Goal: Navigation & Orientation: Find specific page/section

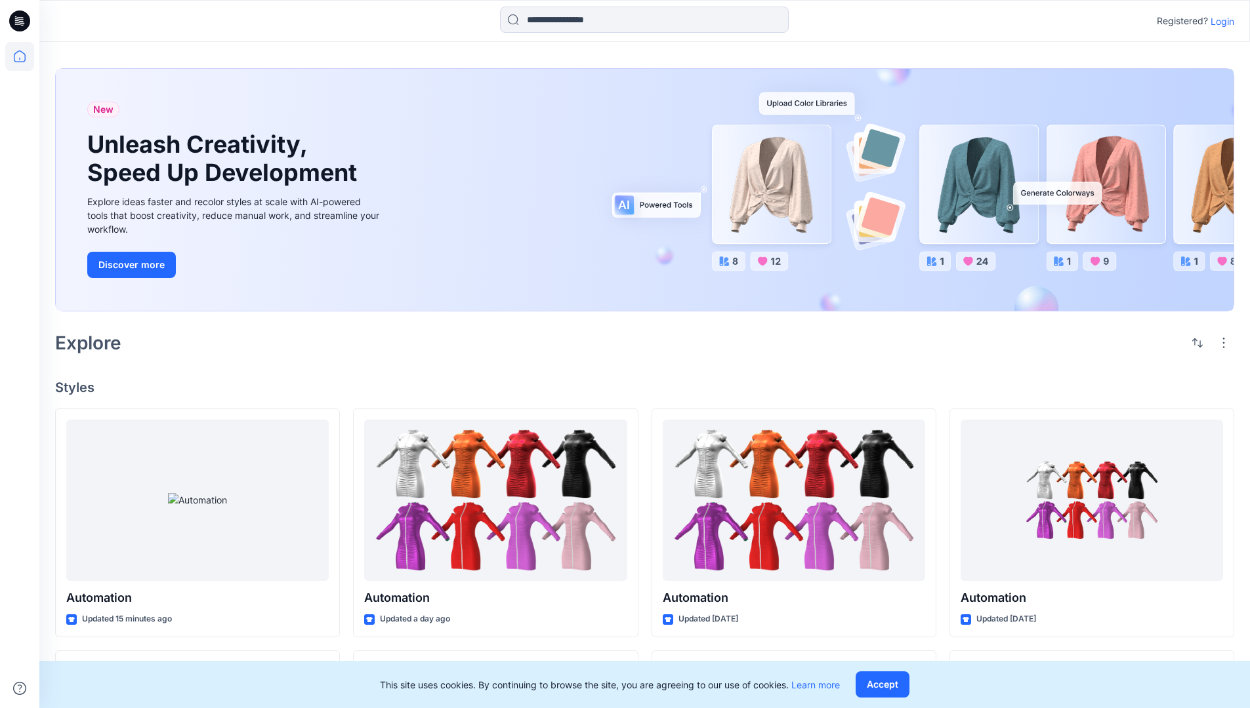
click at [1219, 21] on p "Login" at bounding box center [1222, 21] width 24 height 14
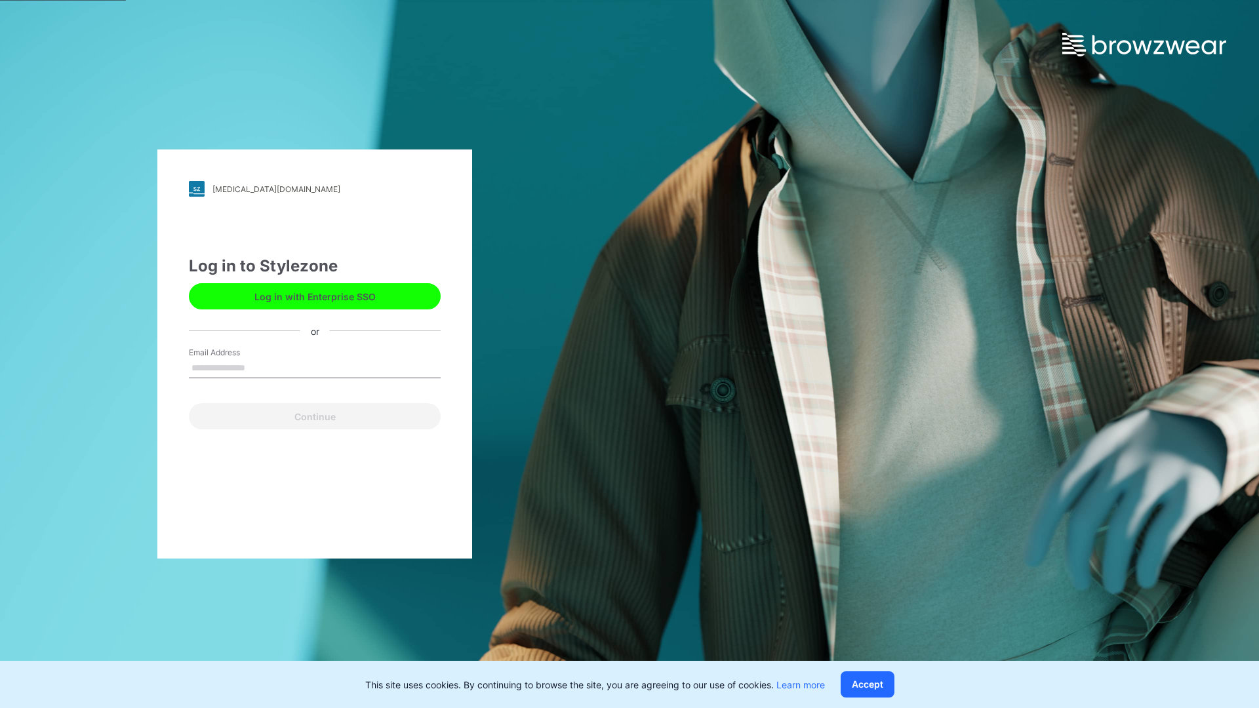
click at [259, 367] on input "Email Address" at bounding box center [315, 369] width 252 height 20
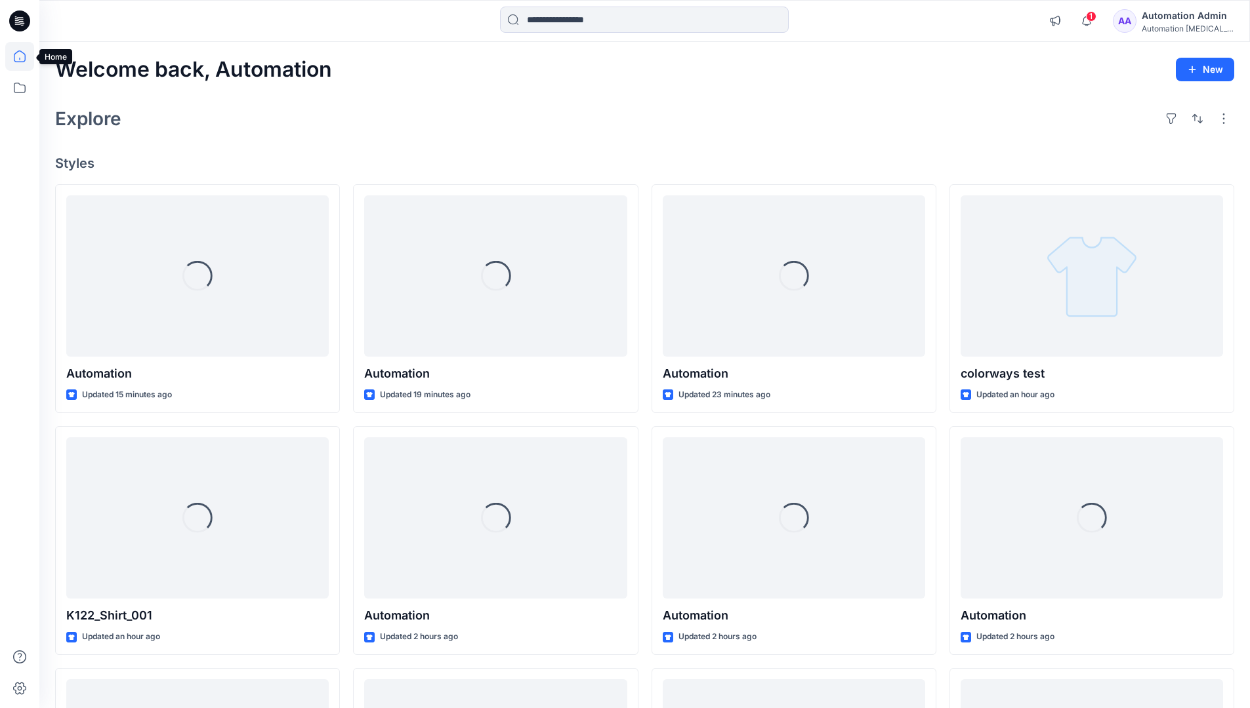
click at [25, 56] on icon at bounding box center [20, 57] width 12 height 12
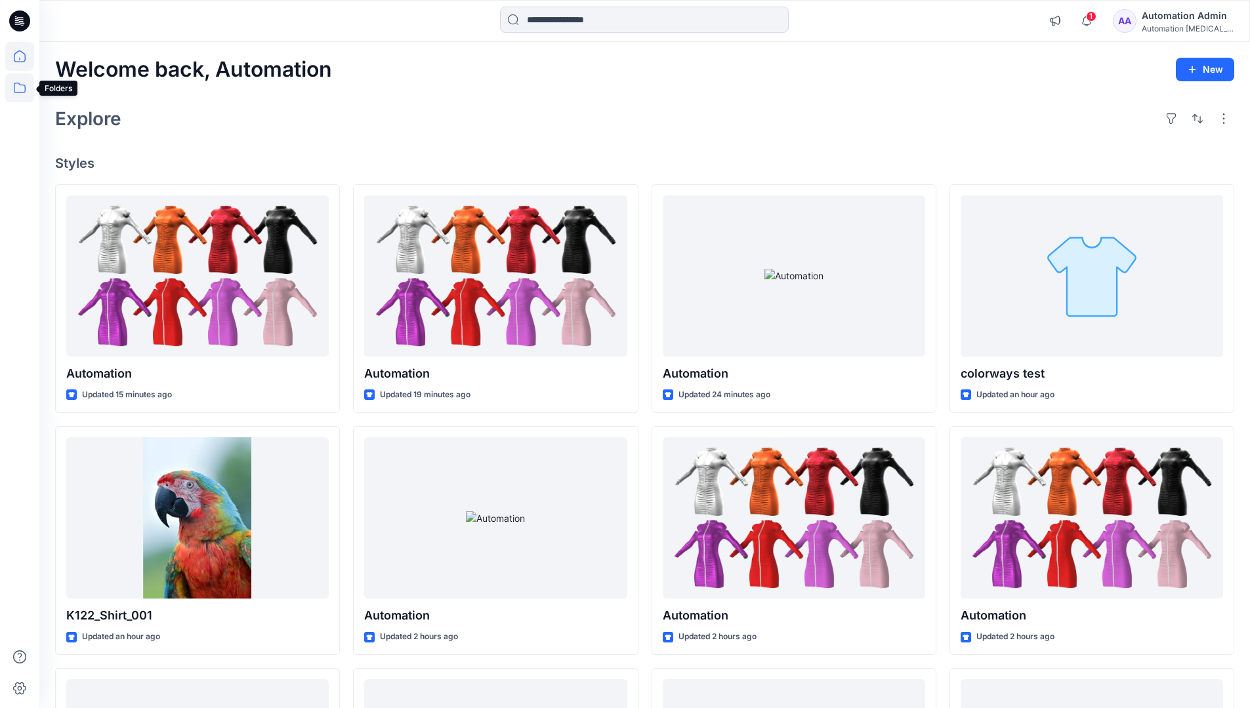
click at [20, 85] on icon at bounding box center [20, 88] width 12 height 10
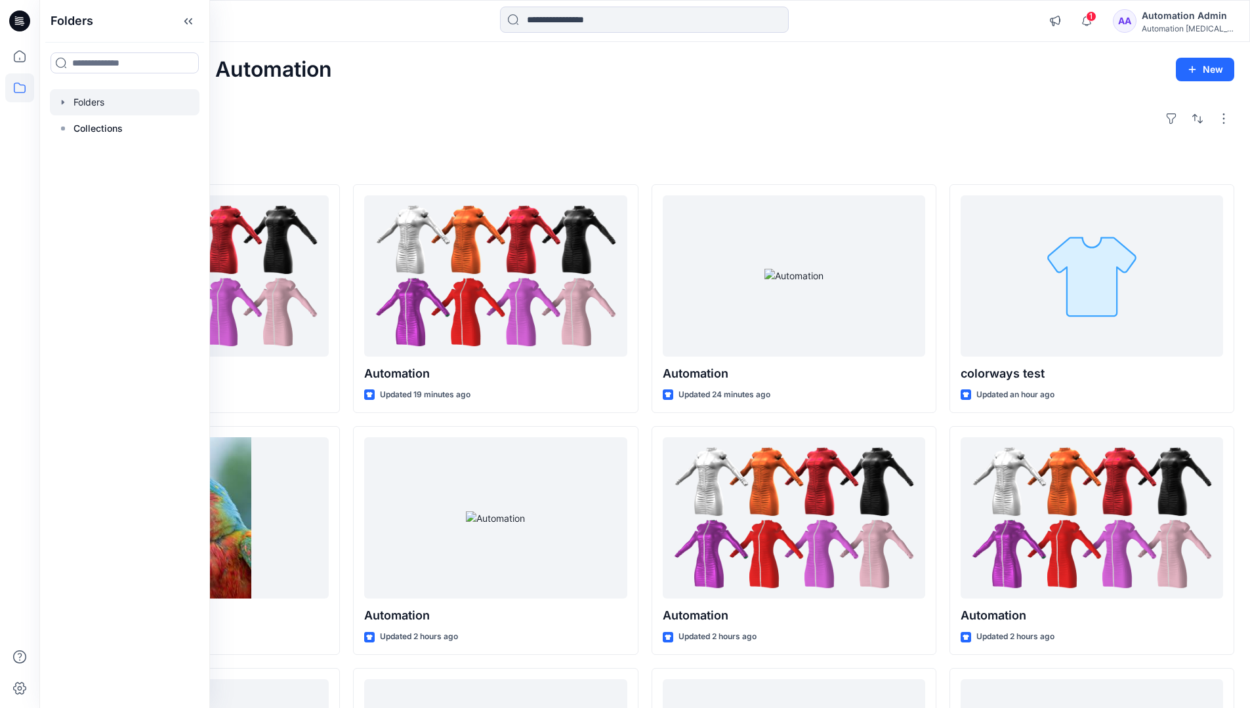
click at [96, 102] on div at bounding box center [125, 102] width 150 height 26
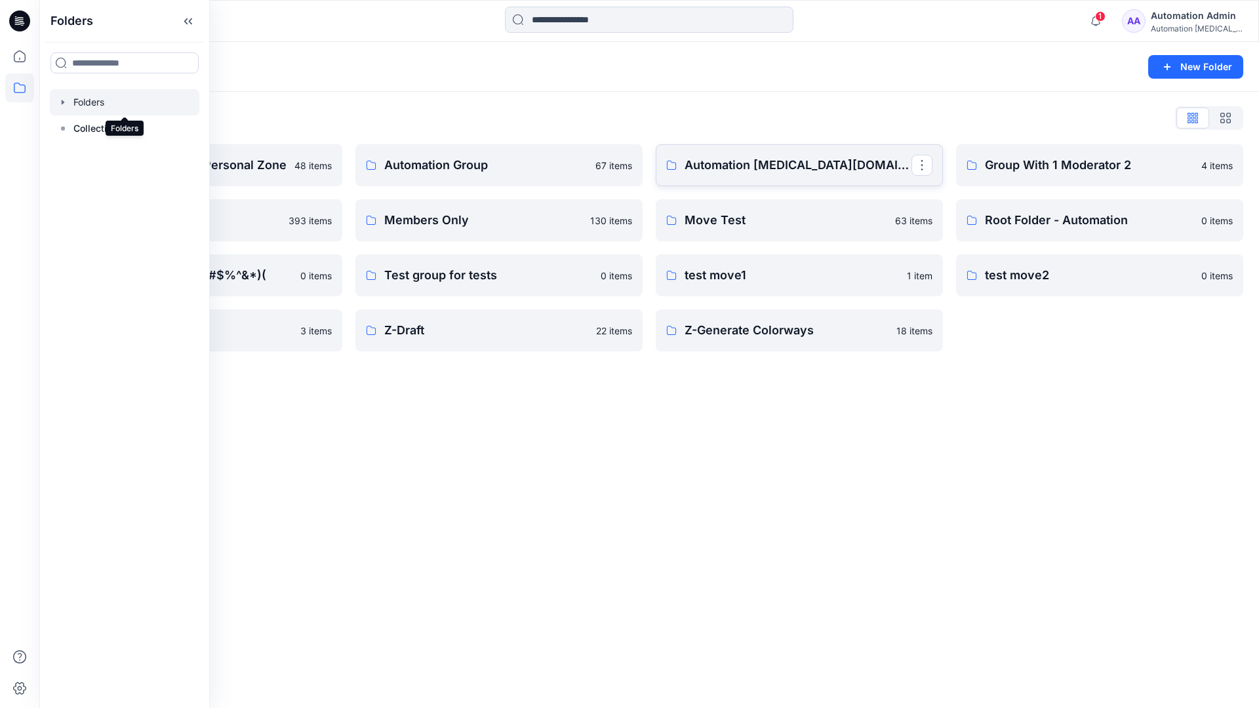
click at [753, 171] on p "Automation [MEDICAL_DATA][DOMAIN_NAME]" at bounding box center [798, 165] width 227 height 18
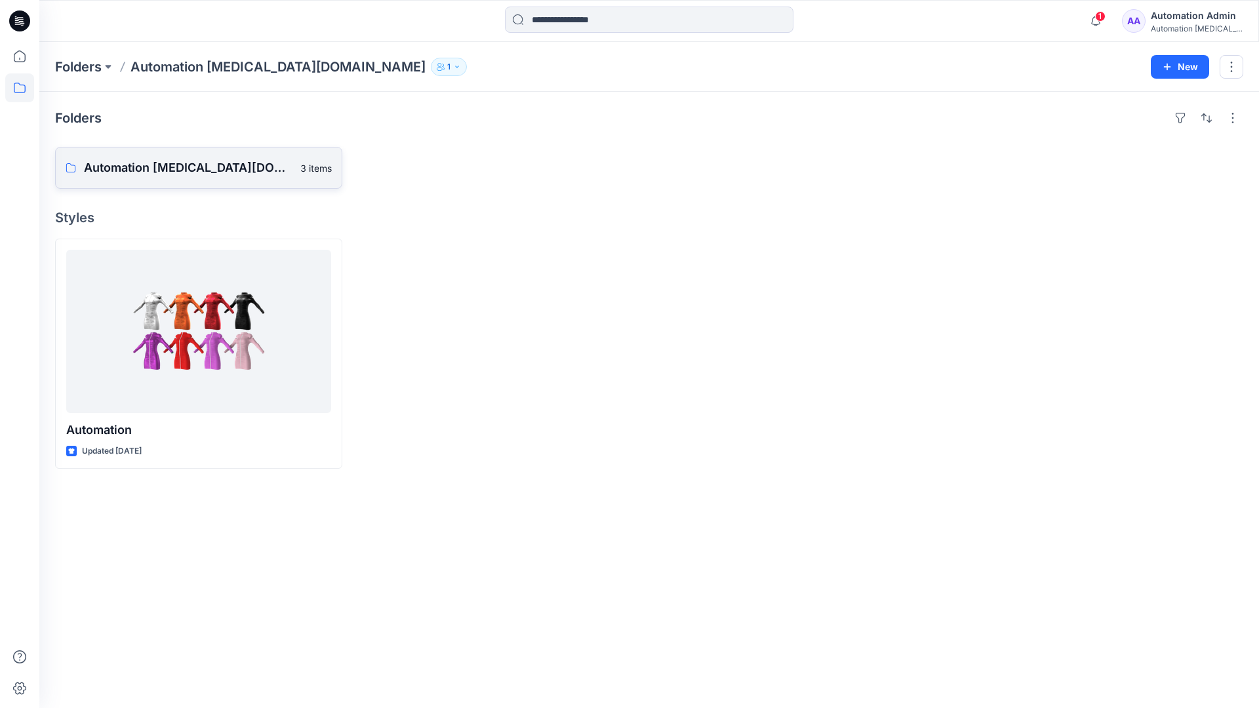
click at [185, 173] on p "Automation [MEDICAL_DATA][DOMAIN_NAME] Board" at bounding box center [188, 168] width 209 height 18
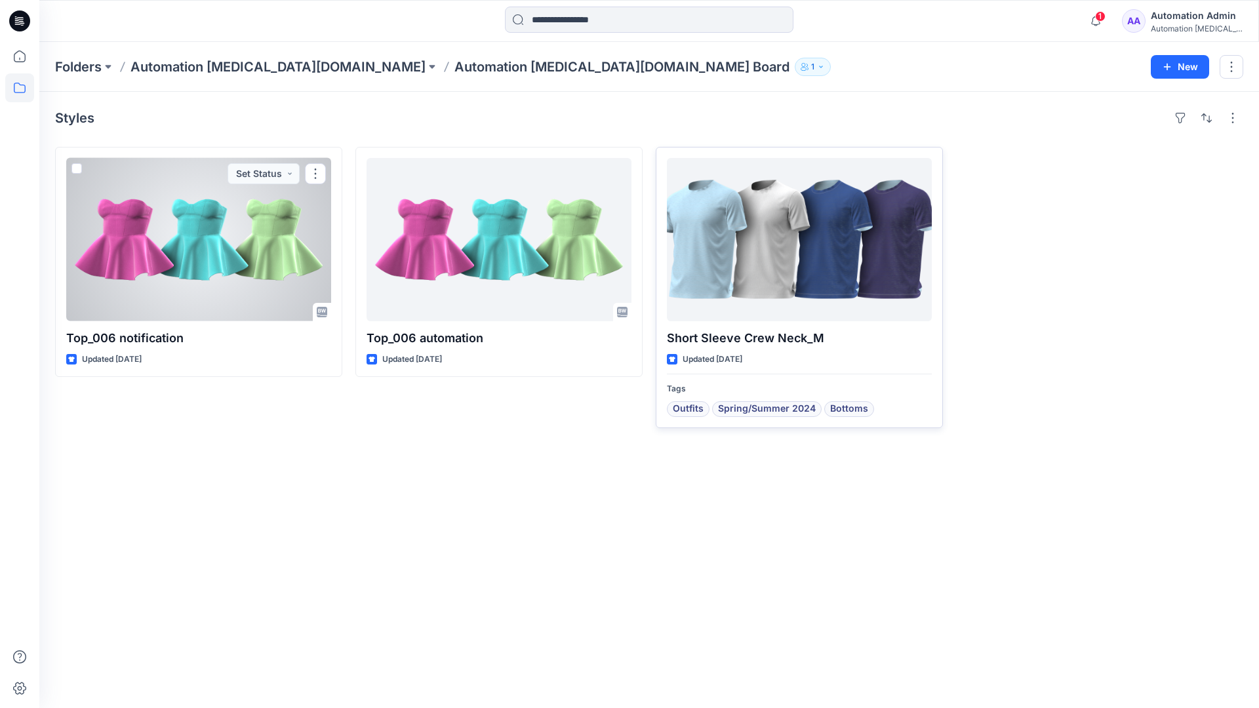
click at [750, 252] on div at bounding box center [799, 239] width 265 height 163
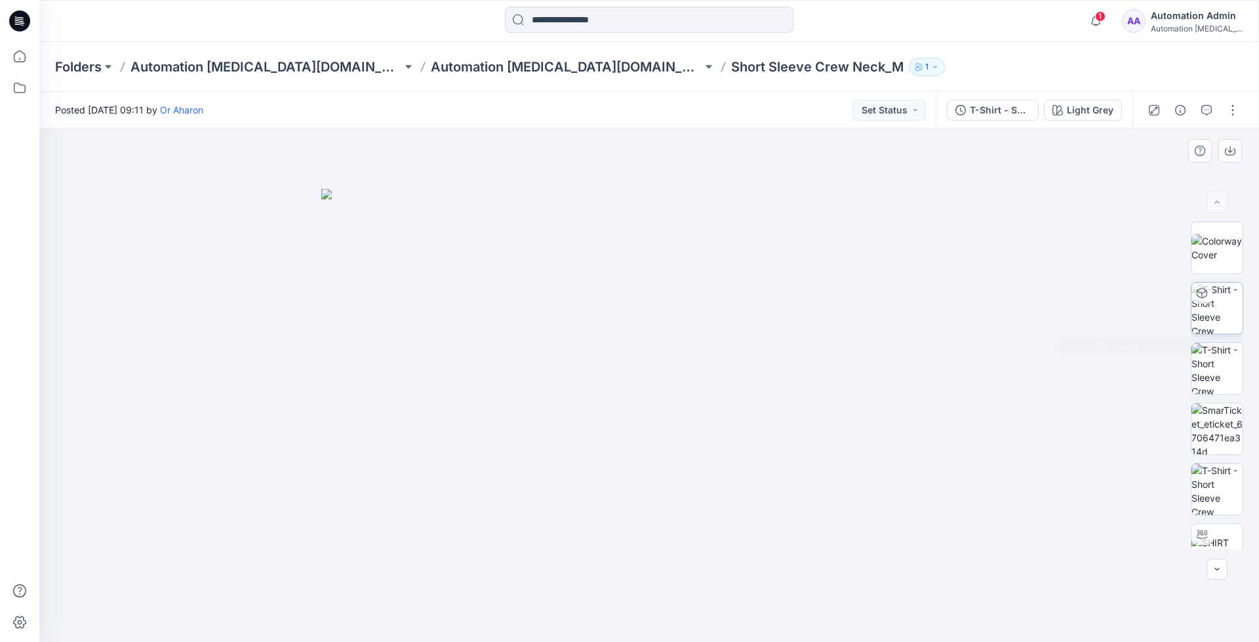
click at [1215, 311] on img at bounding box center [1217, 308] width 51 height 51
